Goal: Task Accomplishment & Management: Complete application form

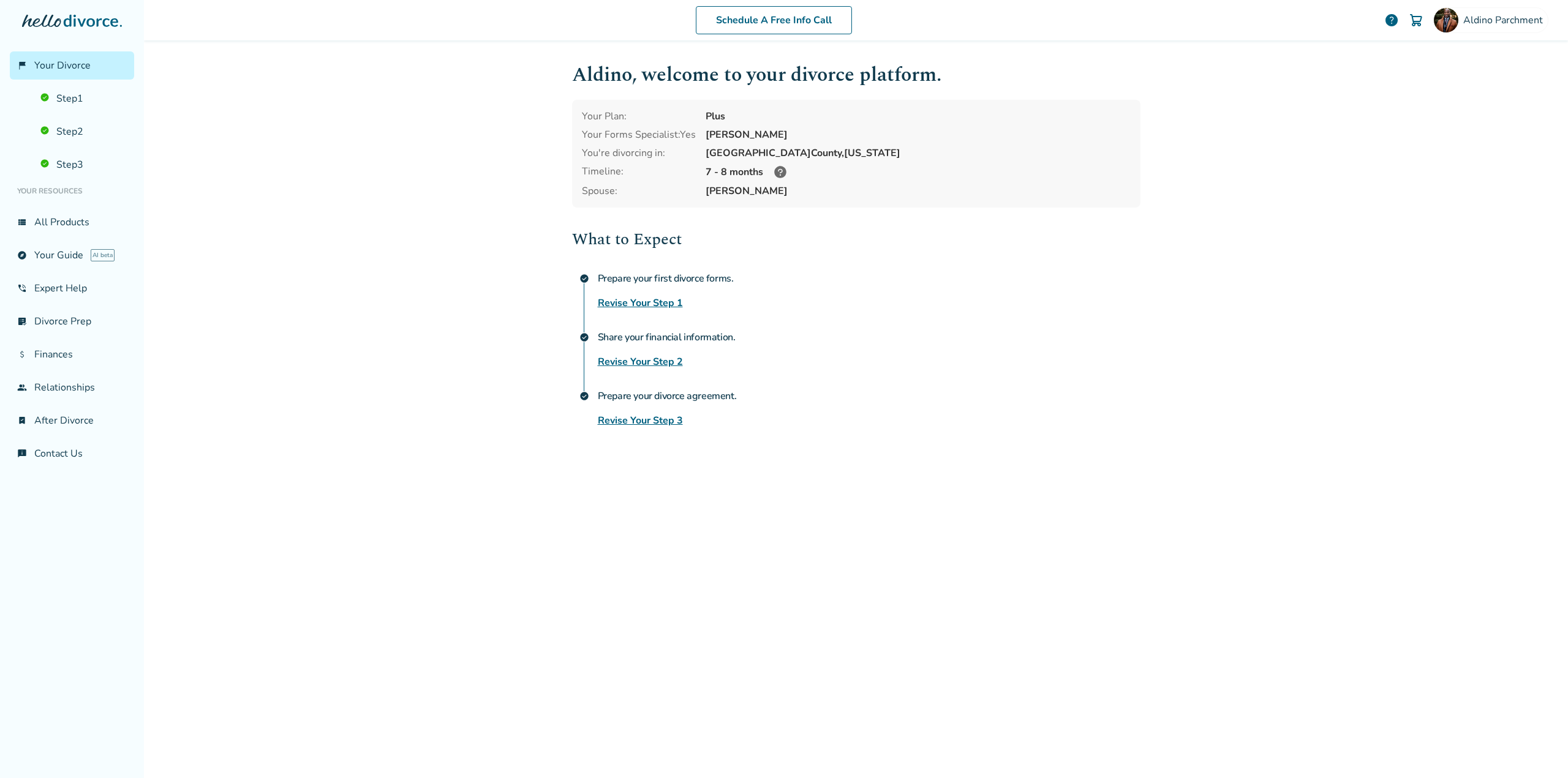
click at [635, 423] on link "Revise Your Step 3" at bounding box center [641, 420] width 85 height 14
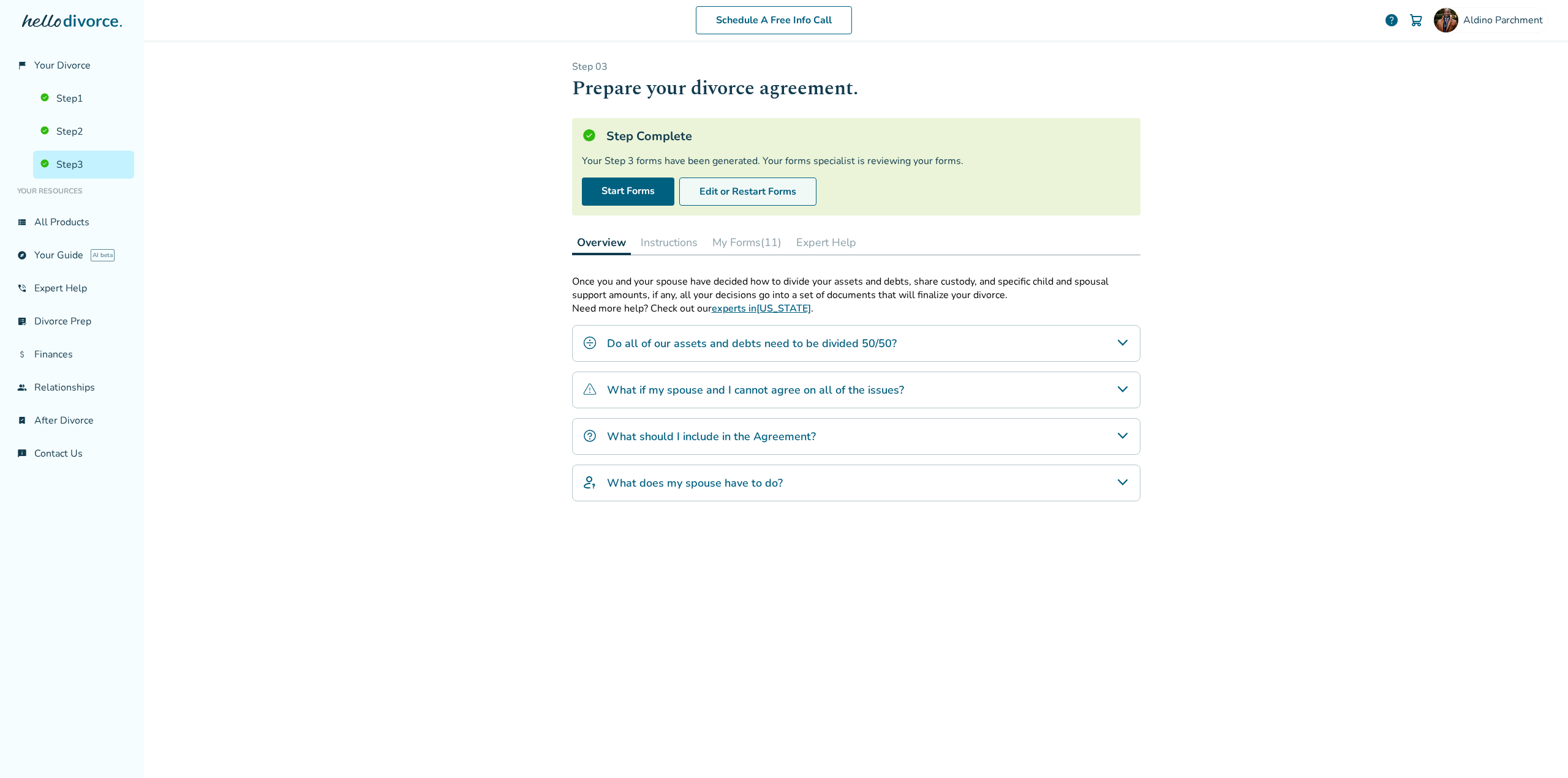
click at [718, 191] on button "Edit or Restart Forms" at bounding box center [748, 191] width 137 height 28
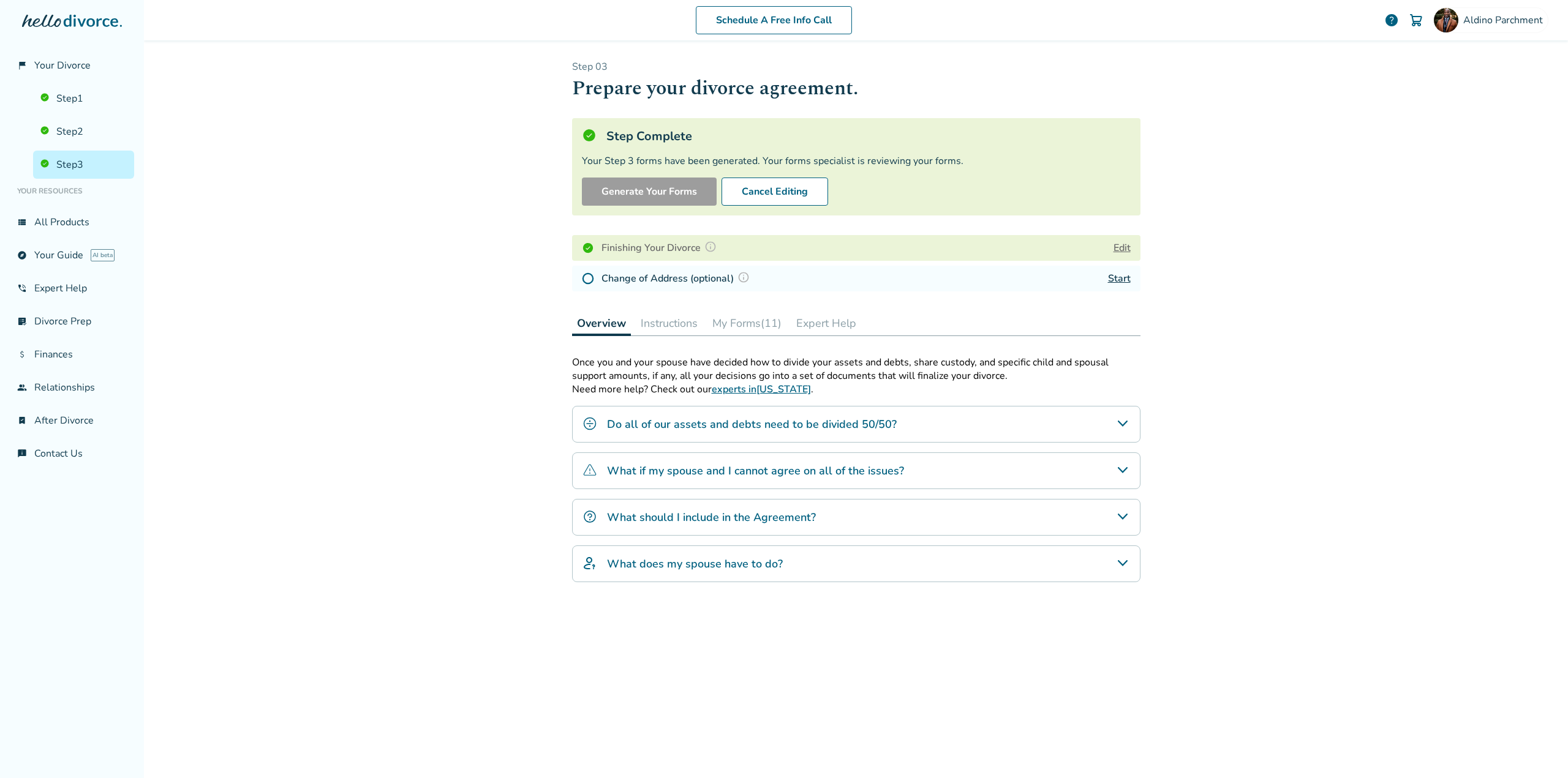
click at [584, 281] on img at bounding box center [588, 278] width 12 height 12
click at [582, 277] on img at bounding box center [588, 278] width 12 height 12
click at [666, 283] on h4 "Change of Address (optional)" at bounding box center [677, 278] width 152 height 16
click at [1110, 281] on link "Start" at bounding box center [1120, 279] width 23 height 14
